Goal: Communication & Community: Answer question/provide support

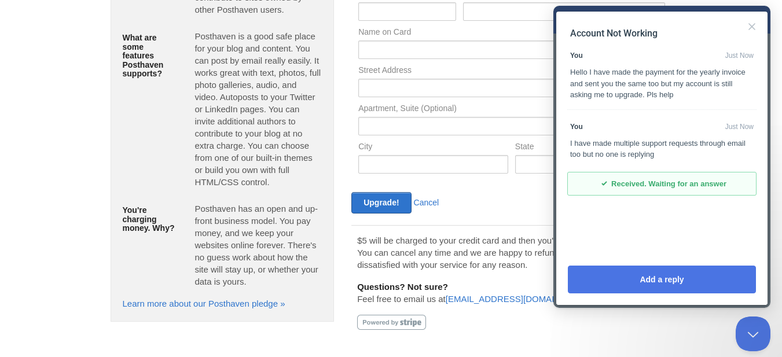
click at [660, 278] on button "Add a reply" at bounding box center [662, 280] width 188 height 28
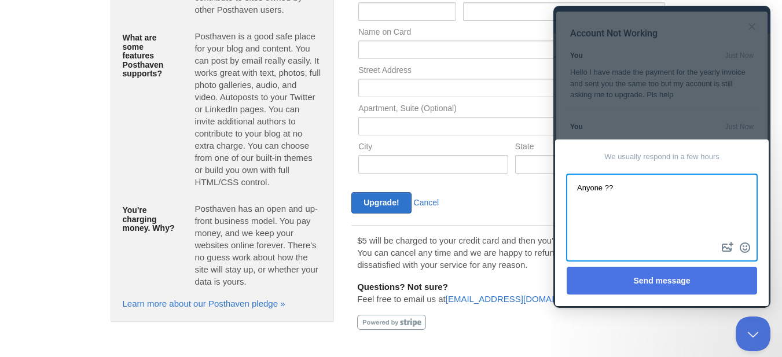
type textarea "Anyone ??"
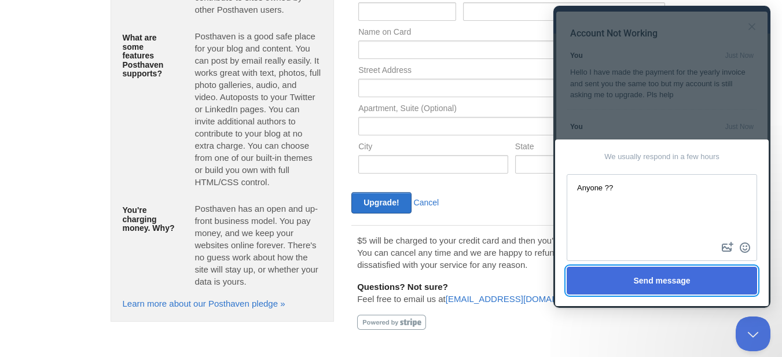
click at [678, 276] on button "Send message" at bounding box center [662, 281] width 190 height 28
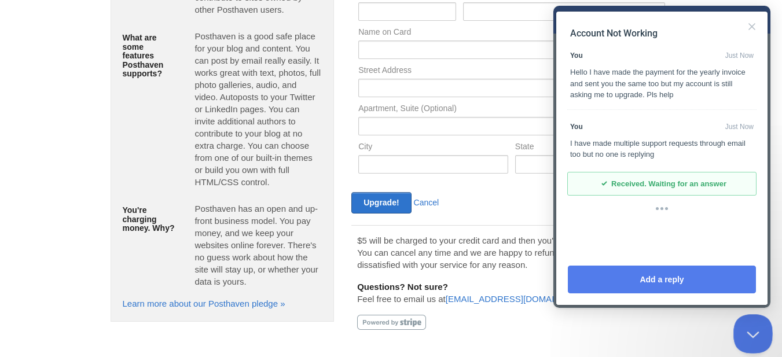
click at [749, 332] on button "Close Beacon popover" at bounding box center [750, 331] width 35 height 35
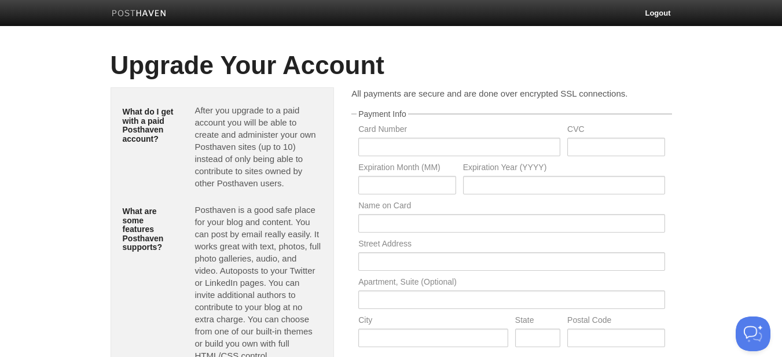
click at [150, 11] on img at bounding box center [139, 14] width 55 height 9
click at [188, 71] on h1 "Upgrade Your Account" at bounding box center [392, 66] width 562 height 28
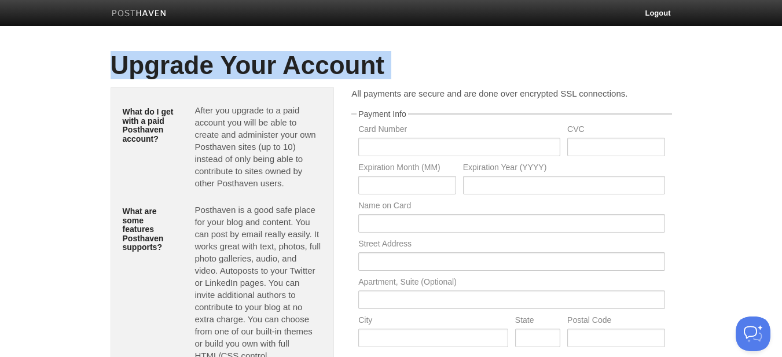
click at [188, 71] on h1 "Upgrade Your Account" at bounding box center [392, 66] width 562 height 28
click at [148, 18] on link at bounding box center [139, 15] width 72 height 26
